Goal: Information Seeking & Learning: Learn about a topic

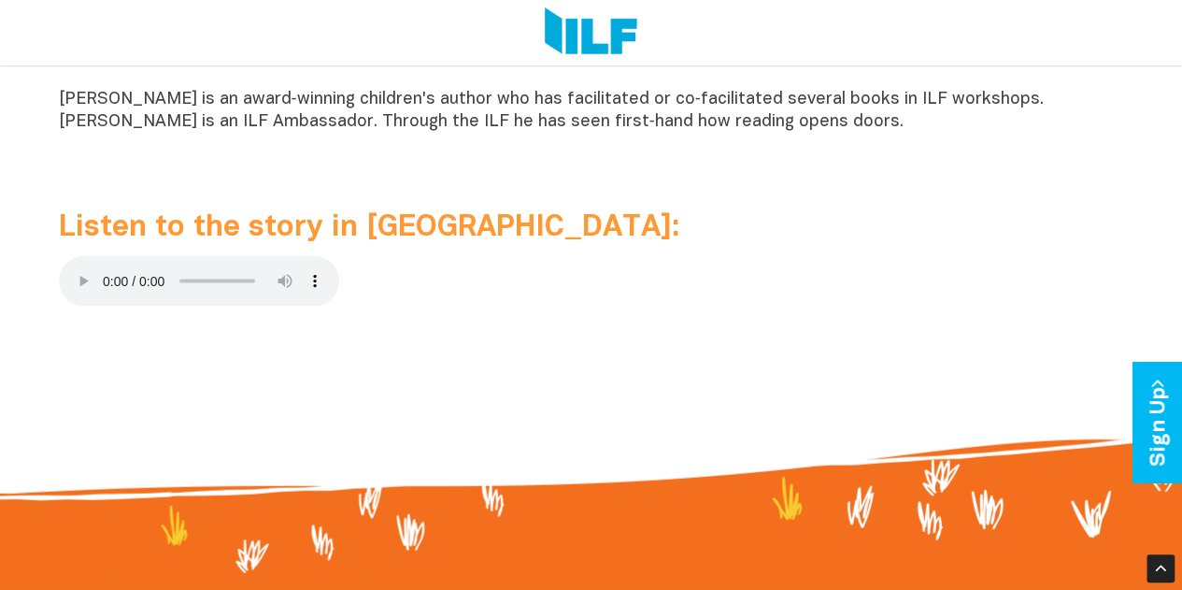
scroll to position [1816, 0]
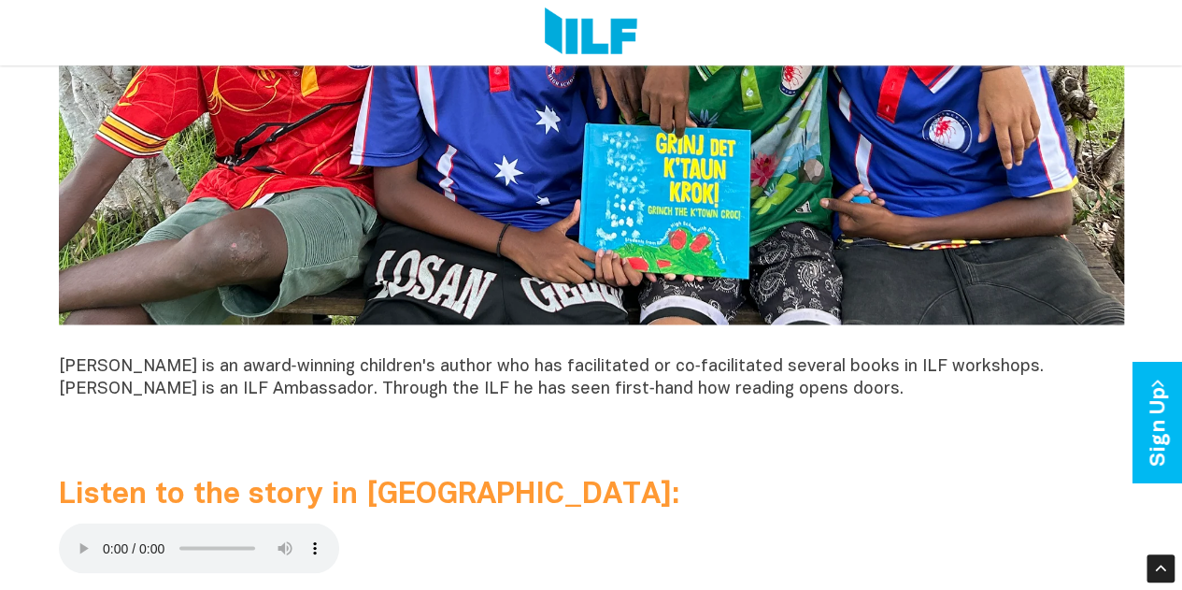
scroll to position [1544, 0]
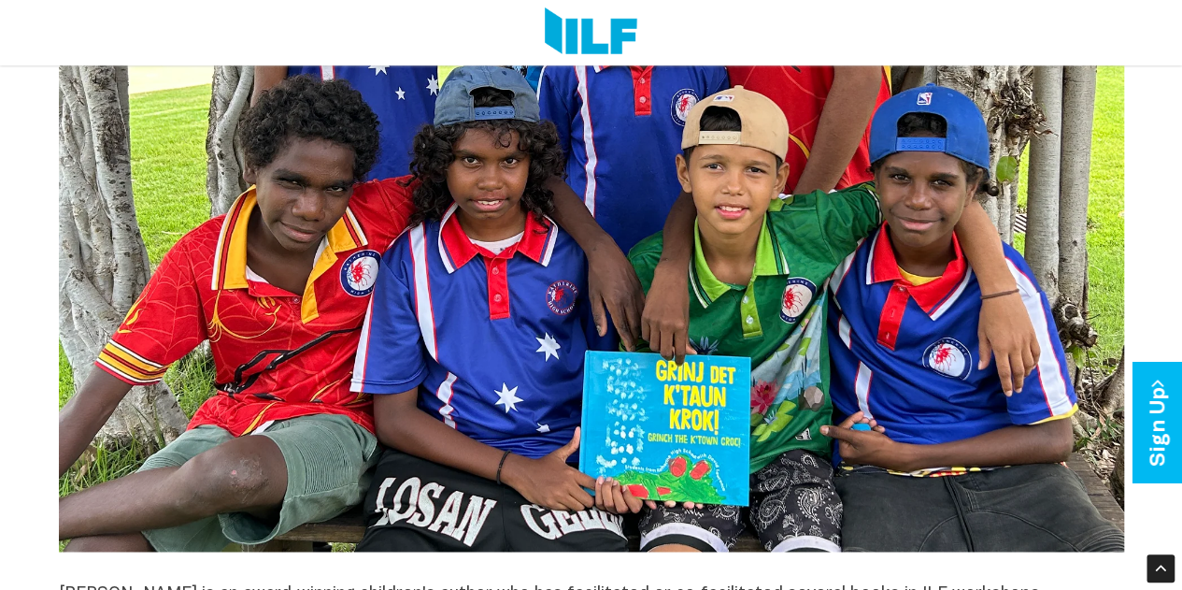
scroll to position [1316, 0]
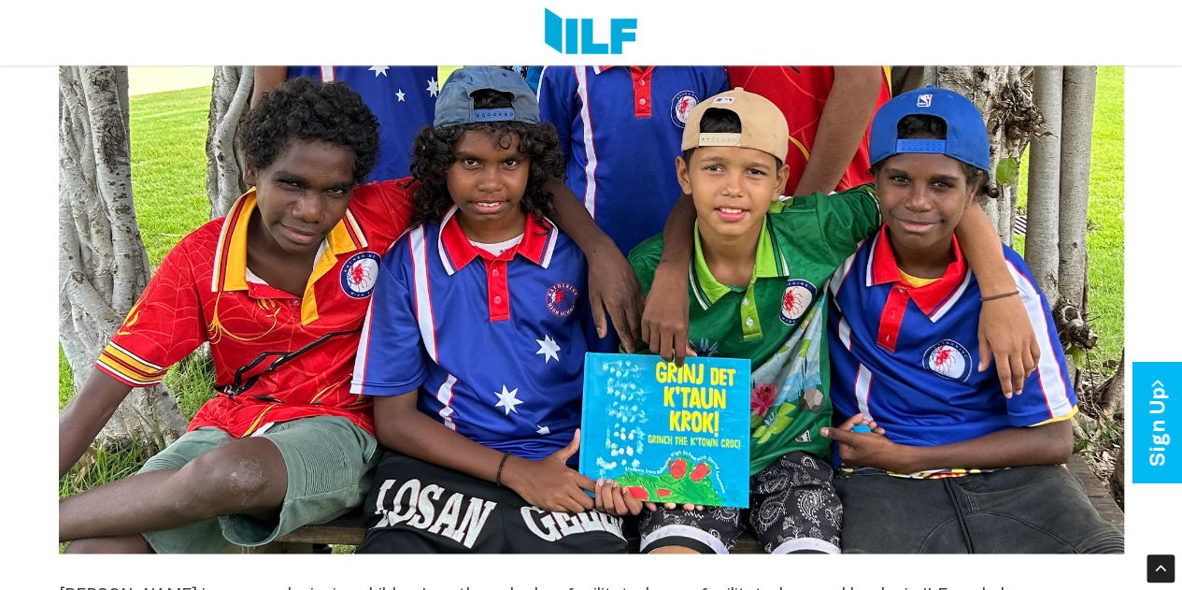
click at [479, 356] on img at bounding box center [592, 153] width 1066 height 799
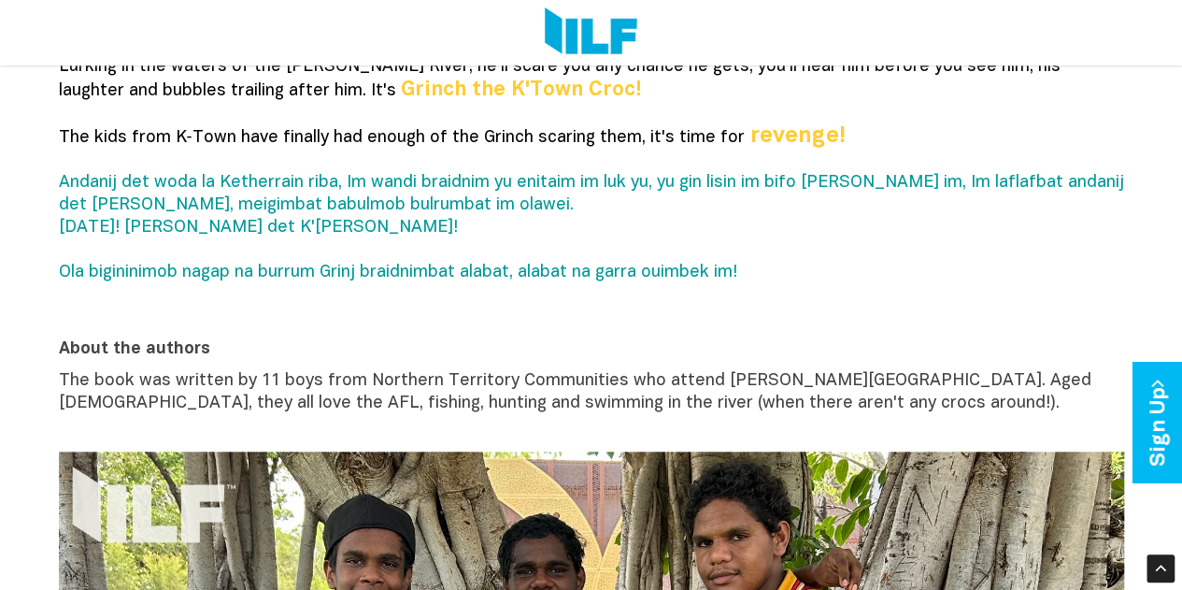
scroll to position [606, 0]
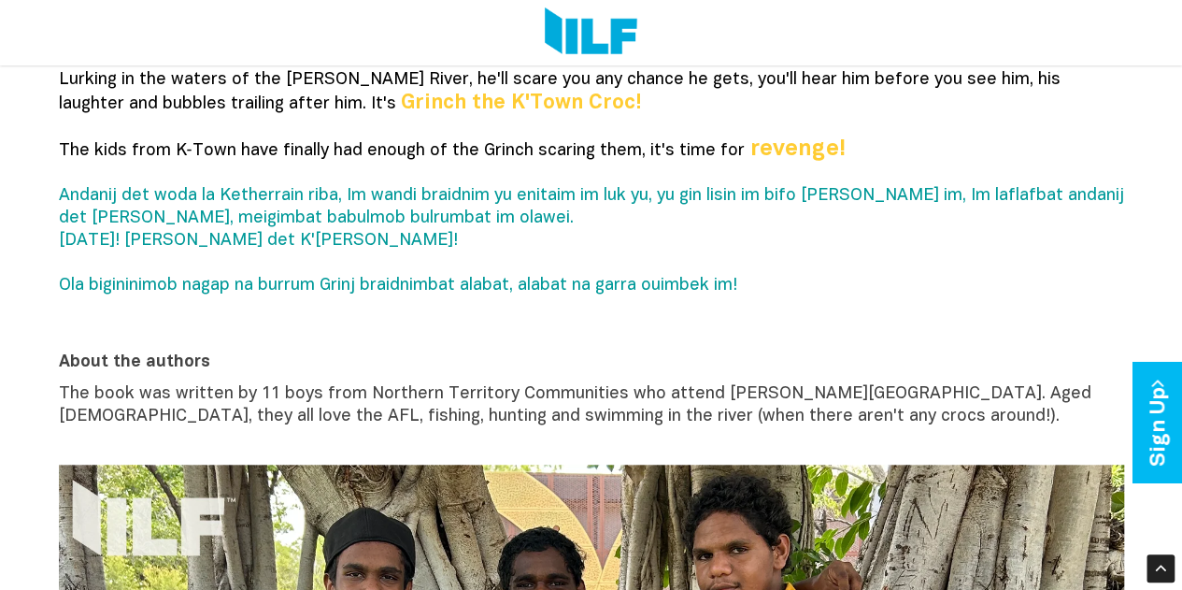
click at [518, 442] on p "The book was written by 11 boys from Northern Territory Communities who attend …" at bounding box center [592, 416] width 1066 height 67
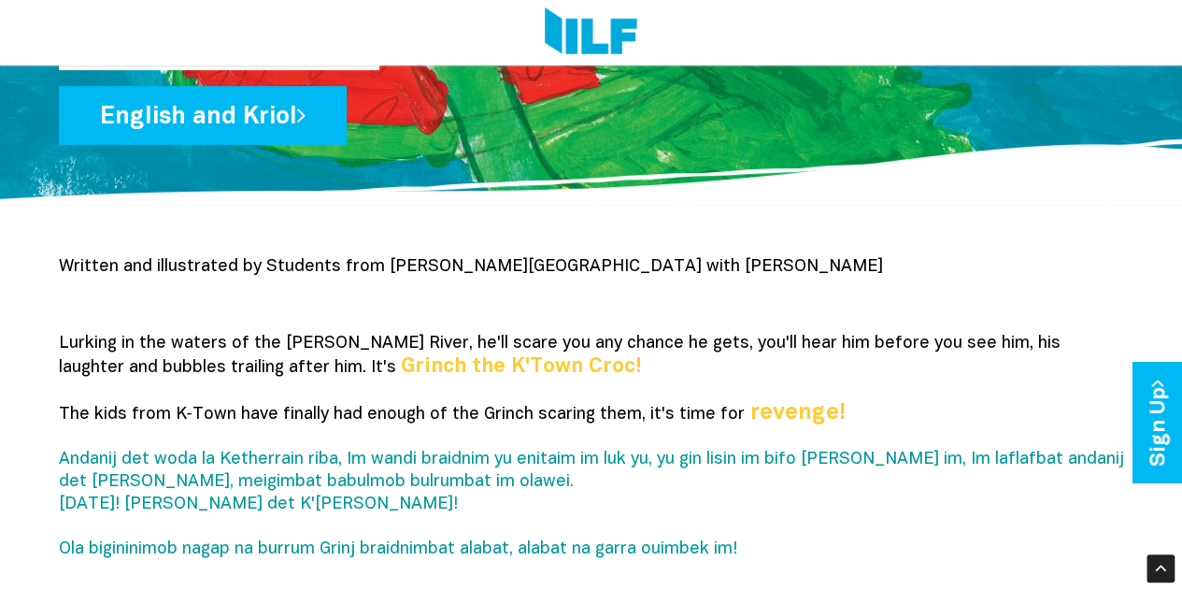
scroll to position [329, 0]
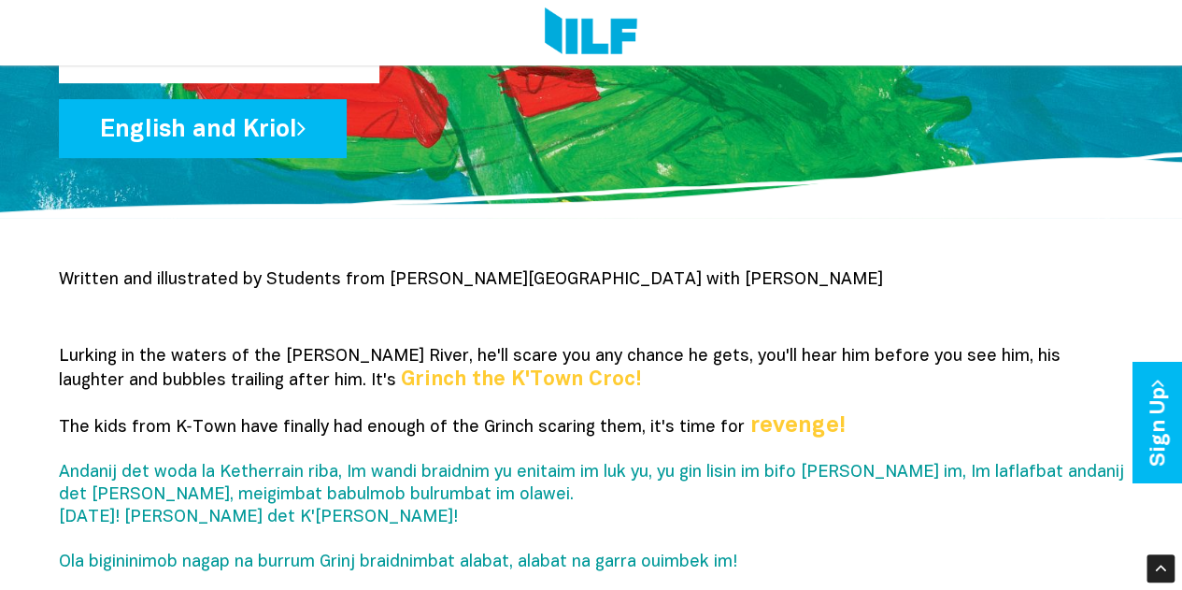
click at [454, 459] on p "Lurking in the waters of the Katherine River, he'll scare you any chance he get…" at bounding box center [592, 471] width 1066 height 251
click at [428, 316] on p "Written and illustrated by Students from [PERSON_NAME][GEOGRAPHIC_DATA] with [P…" at bounding box center [592, 302] width 1066 height 67
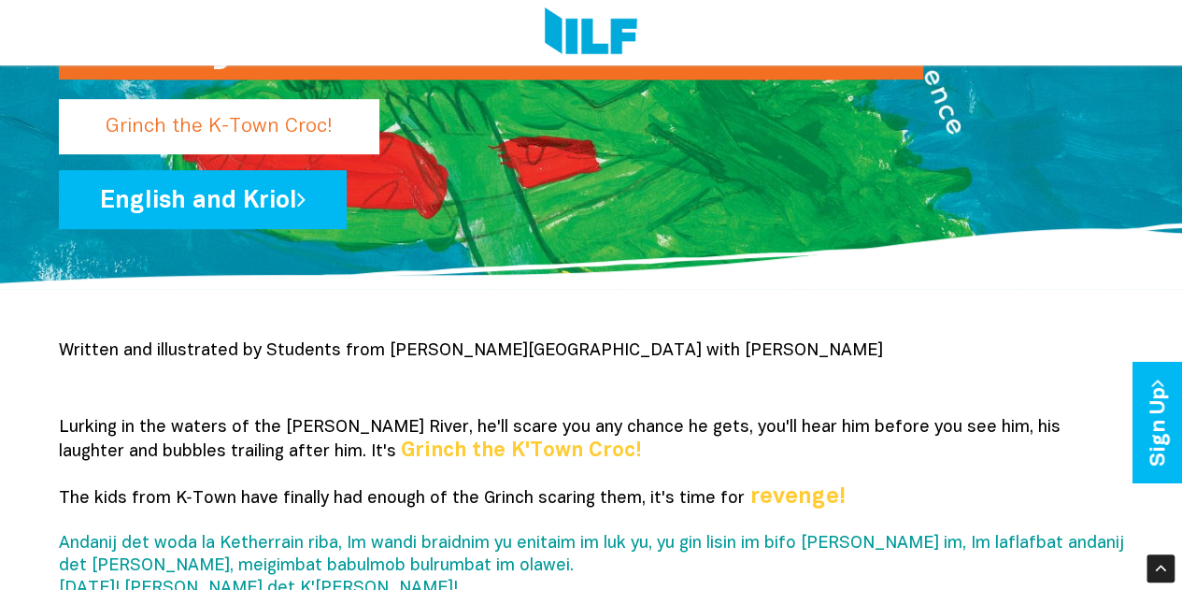
scroll to position [256, 0]
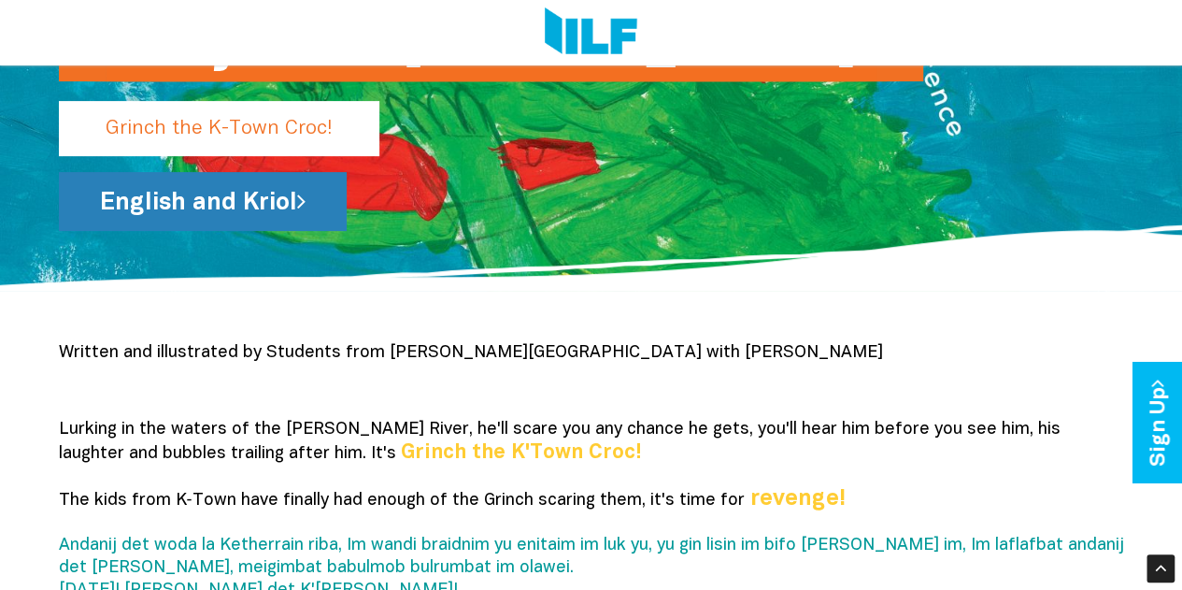
click at [247, 191] on link "English and Kriol" at bounding box center [203, 201] width 288 height 59
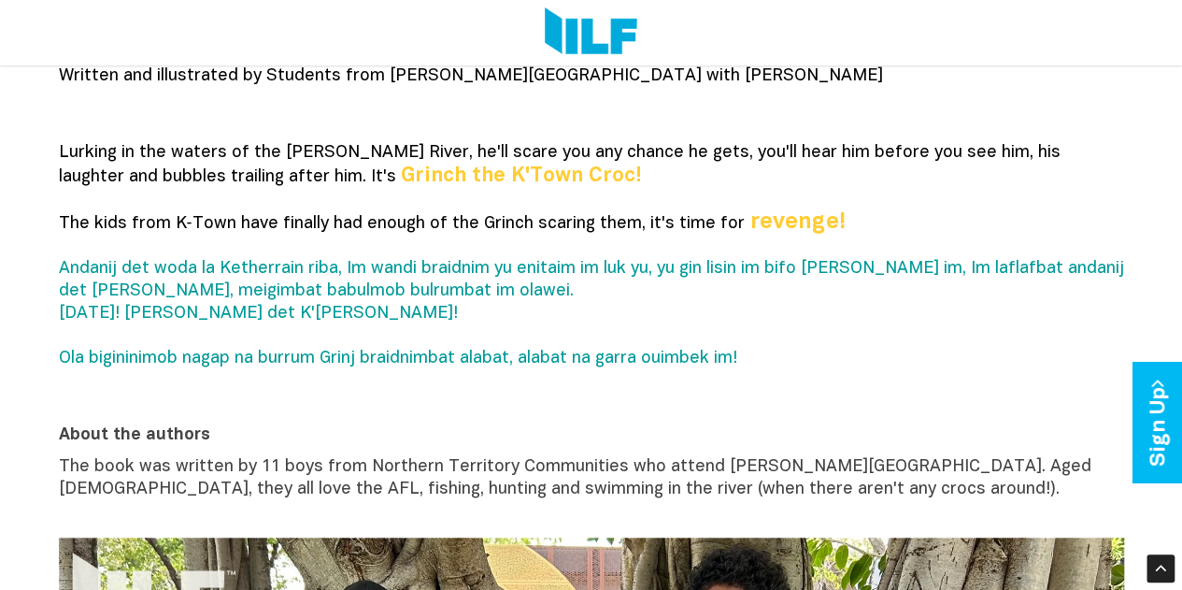
scroll to position [0, 0]
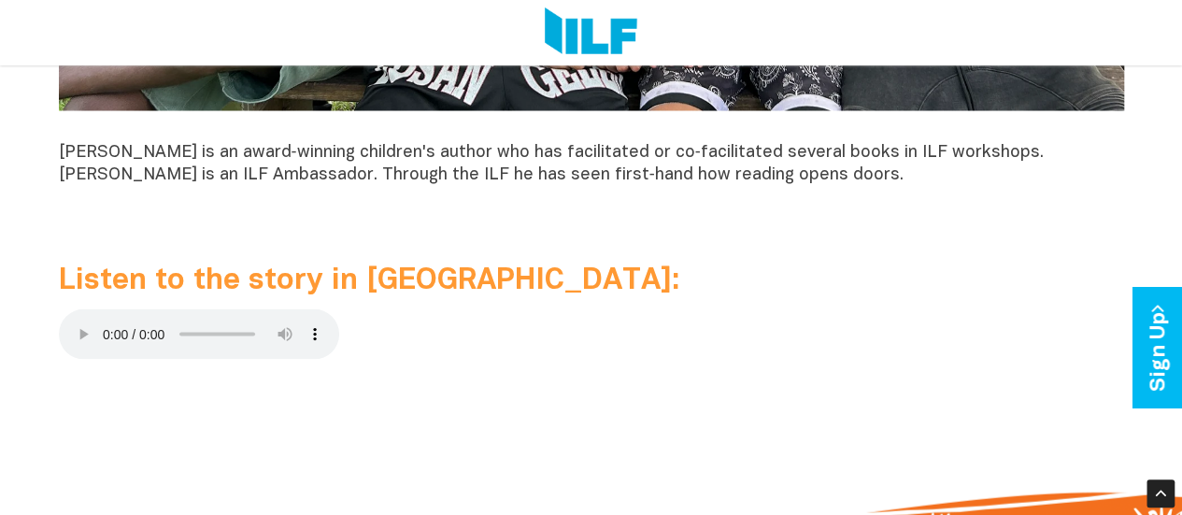
scroll to position [1766, 0]
